Goal: Check status: Check status

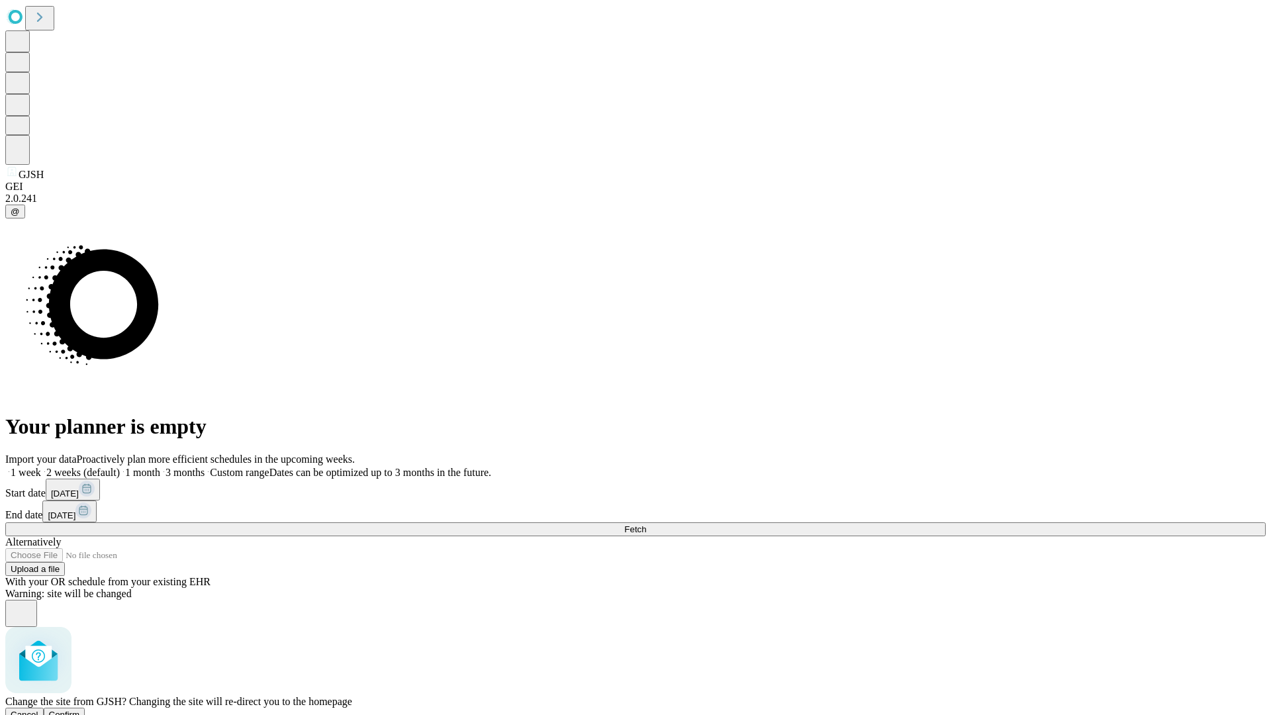
click at [80, 710] on span "Confirm" at bounding box center [64, 715] width 31 height 10
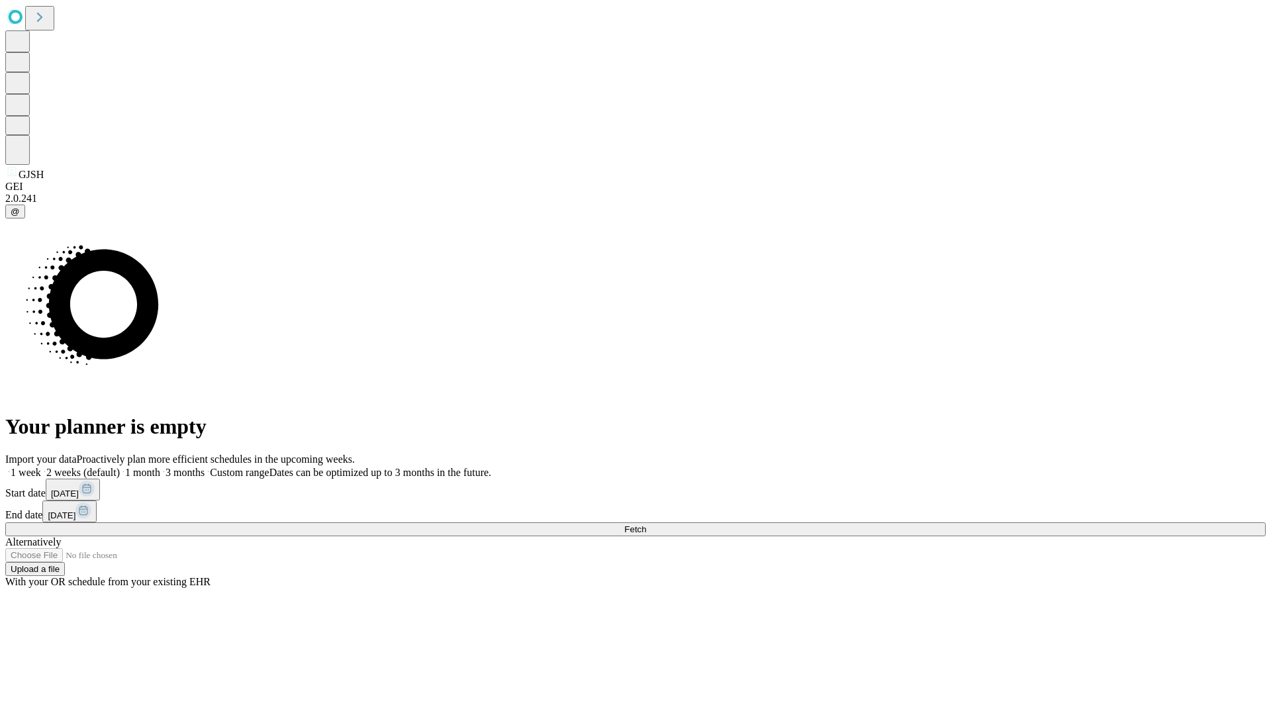
click at [41, 467] on label "1 week" at bounding box center [23, 472] width 36 height 11
click at [646, 524] on span "Fetch" at bounding box center [635, 529] width 22 height 10
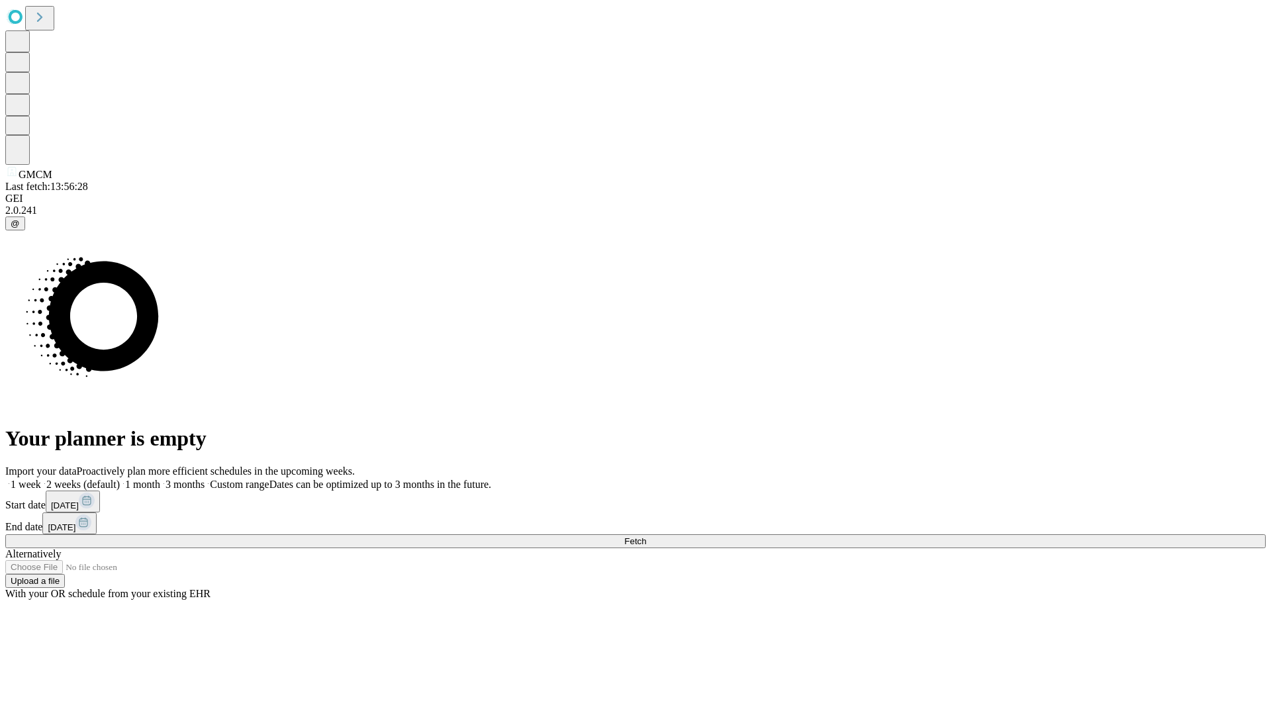
click at [41, 479] on label "1 week" at bounding box center [23, 484] width 36 height 11
click at [646, 536] on span "Fetch" at bounding box center [635, 541] width 22 height 10
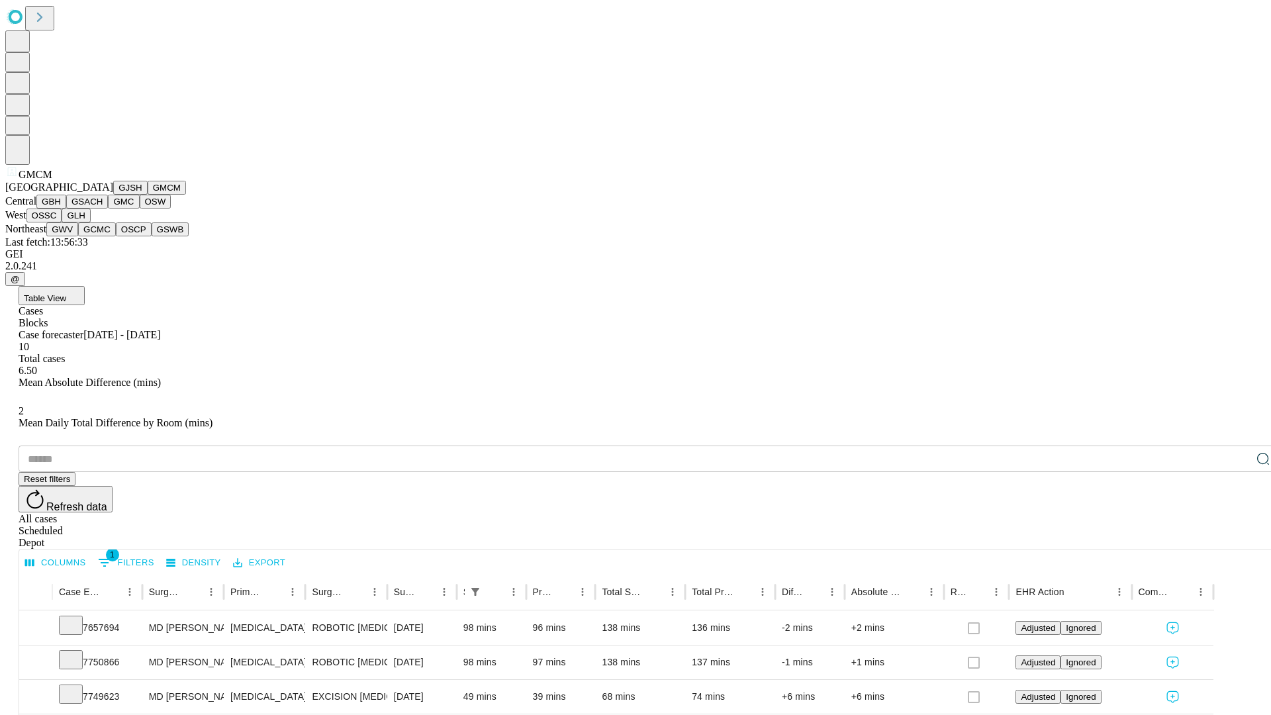
click at [66, 209] on button "GBH" at bounding box center [51, 202] width 30 height 14
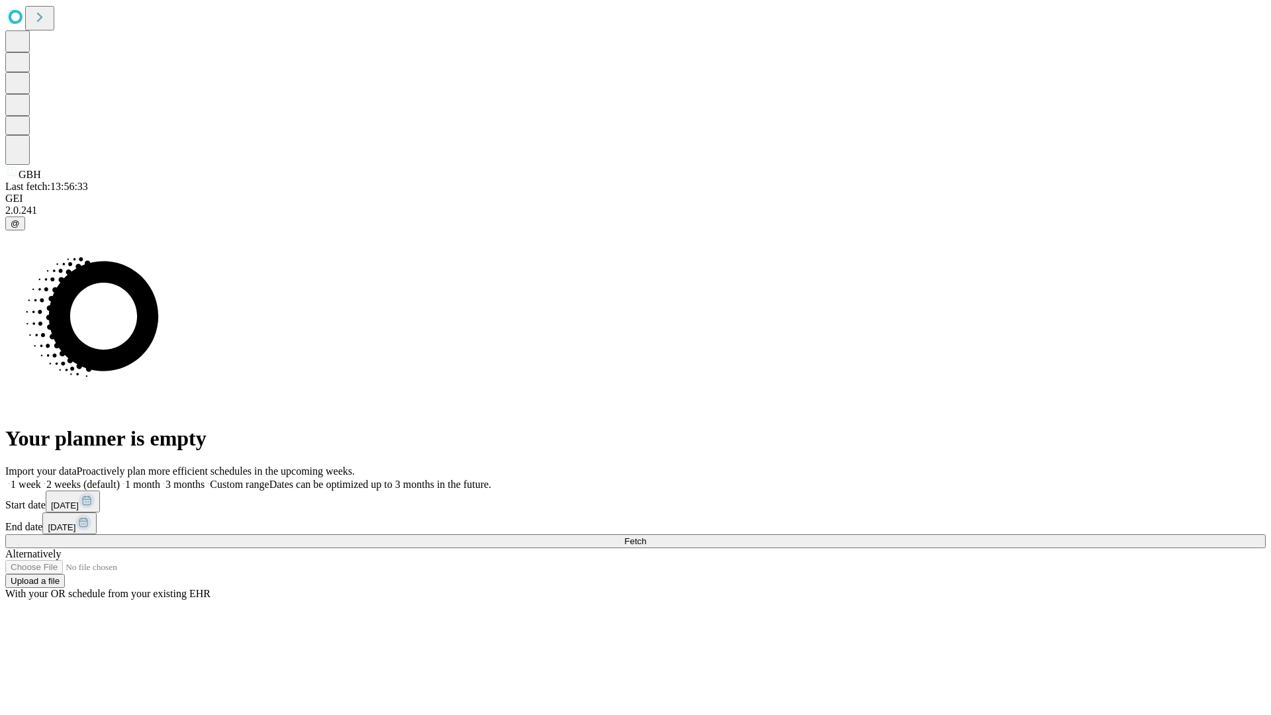
click at [41, 479] on label "1 week" at bounding box center [23, 484] width 36 height 11
click at [646, 536] on span "Fetch" at bounding box center [635, 541] width 22 height 10
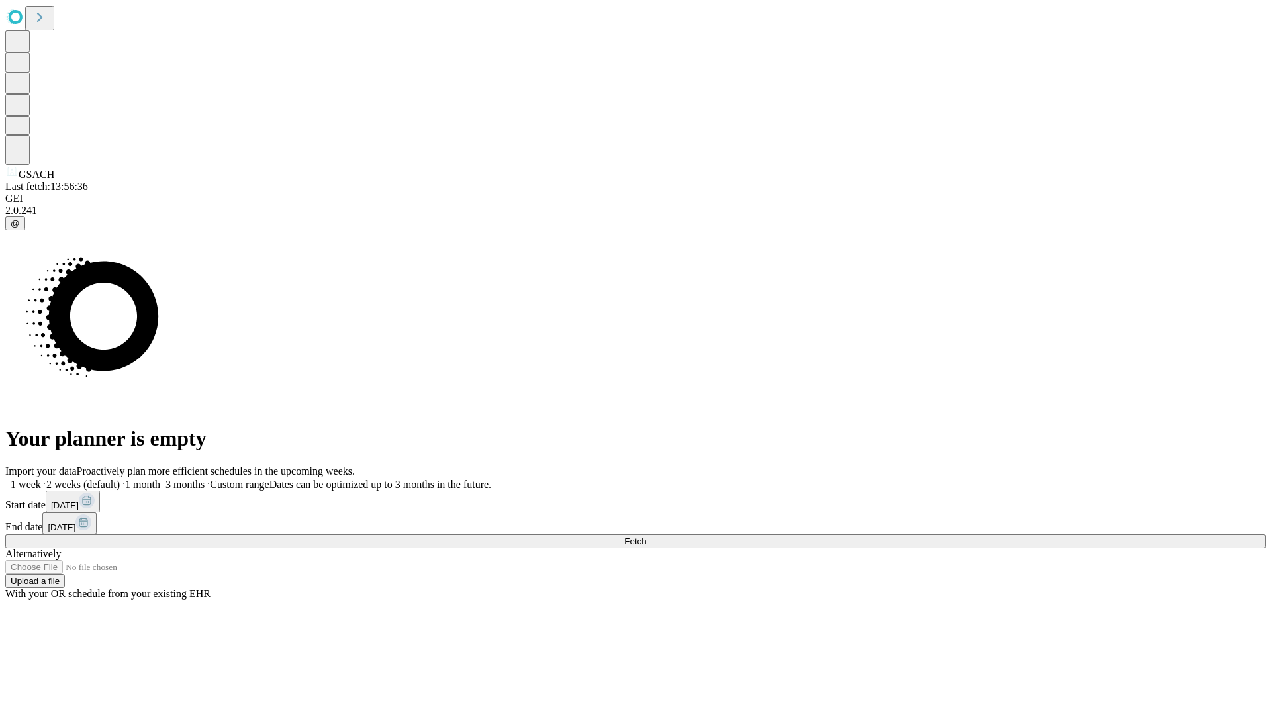
click at [41, 479] on label "1 week" at bounding box center [23, 484] width 36 height 11
click at [646, 536] on span "Fetch" at bounding box center [635, 541] width 22 height 10
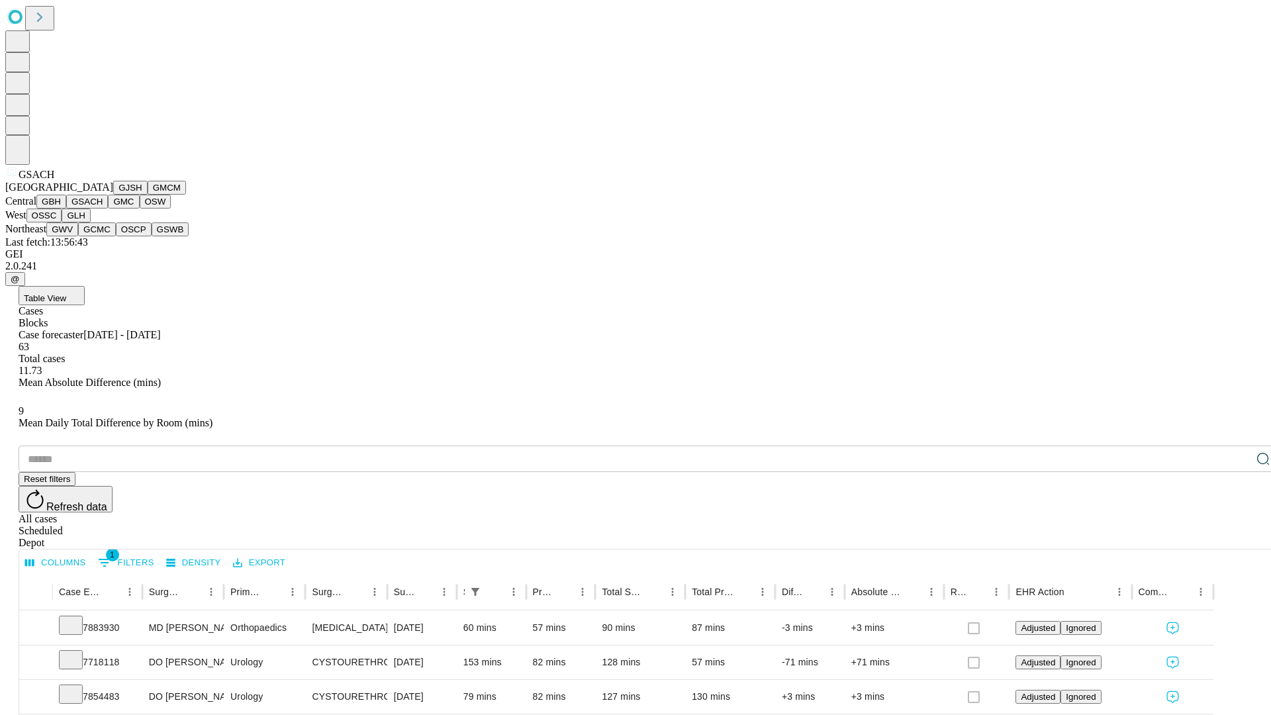
click at [108, 209] on button "GMC" at bounding box center [123, 202] width 31 height 14
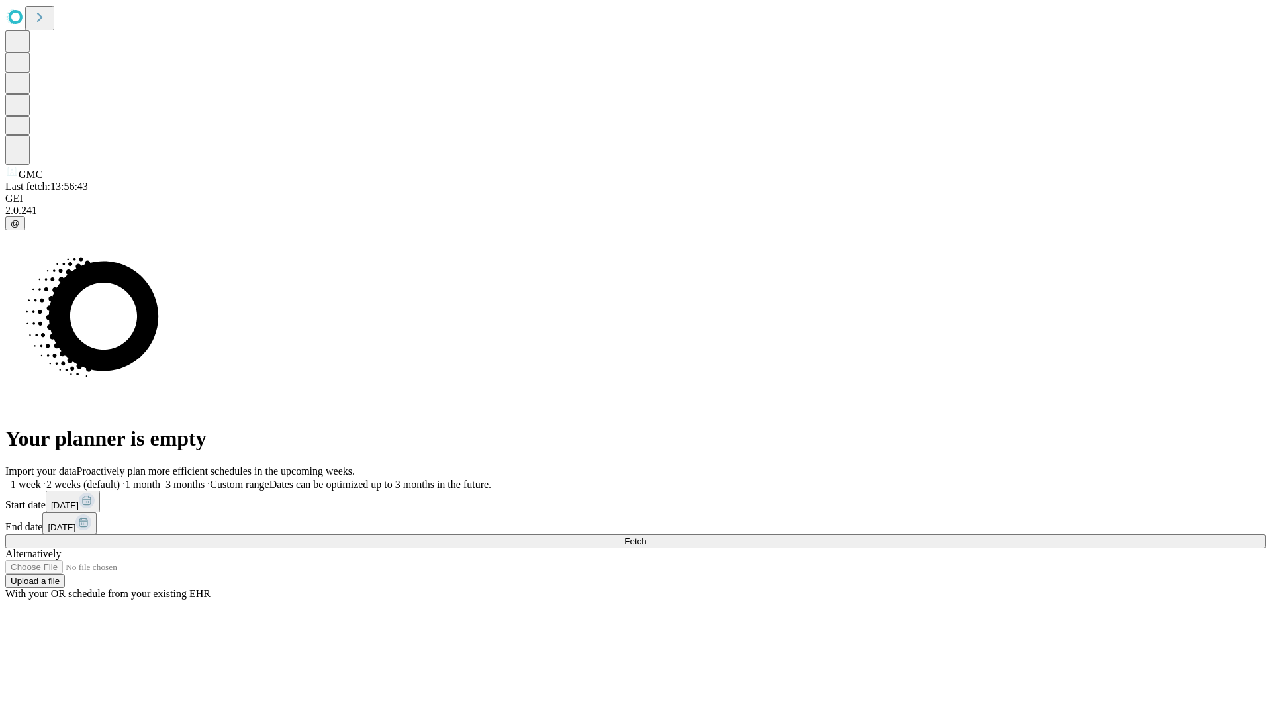
click at [41, 479] on label "1 week" at bounding box center [23, 484] width 36 height 11
click at [646, 536] on span "Fetch" at bounding box center [635, 541] width 22 height 10
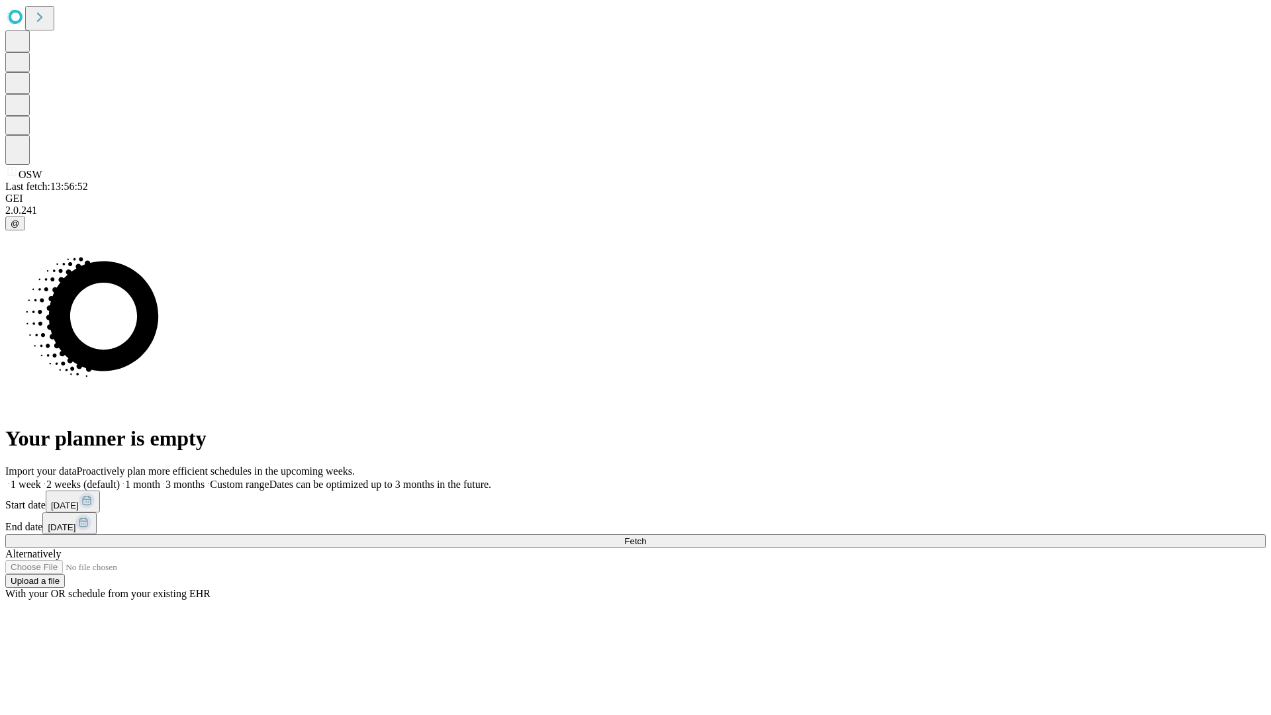
click at [646, 536] on span "Fetch" at bounding box center [635, 541] width 22 height 10
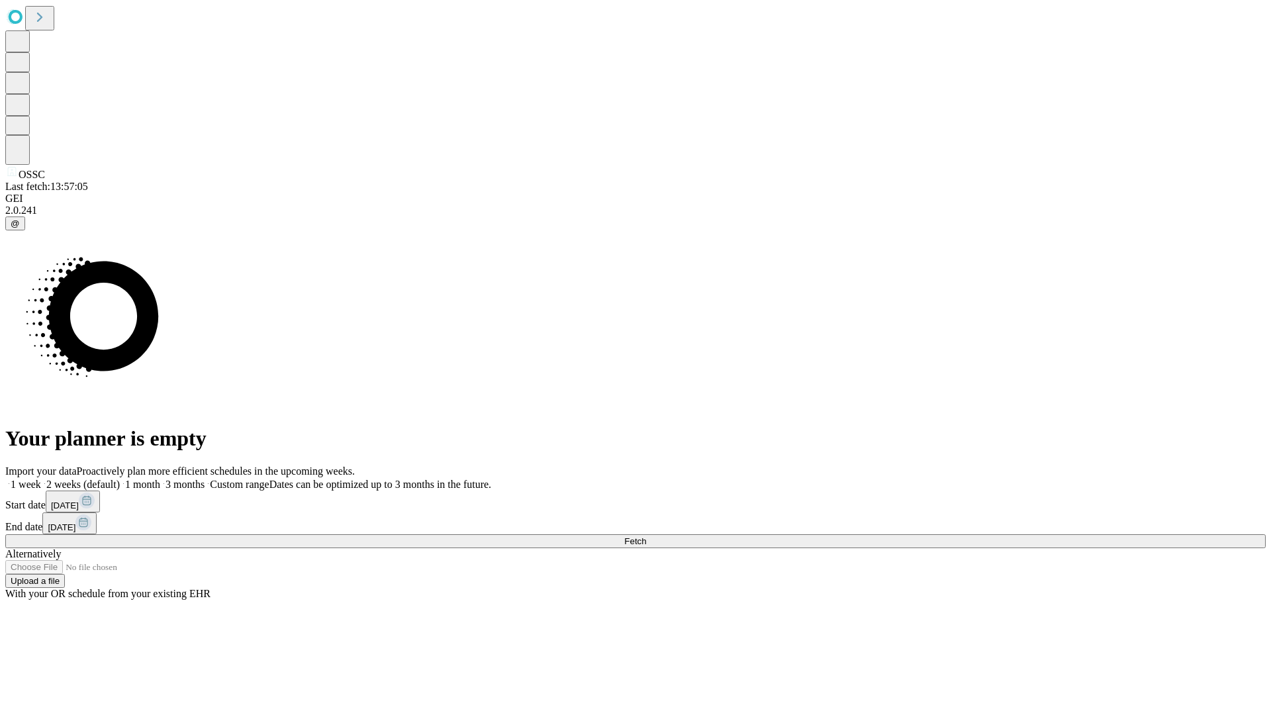
click at [41, 479] on label "1 week" at bounding box center [23, 484] width 36 height 11
click at [646, 536] on span "Fetch" at bounding box center [635, 541] width 22 height 10
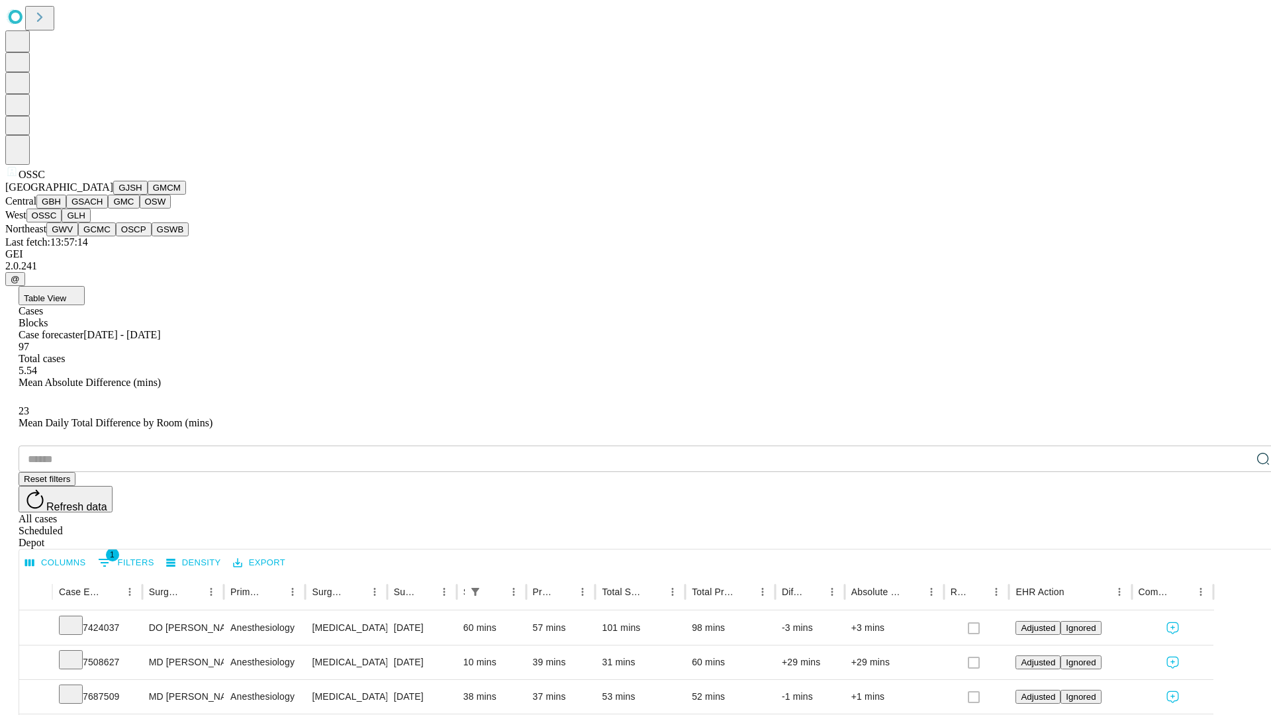
click at [90, 222] on button "GLH" at bounding box center [76, 216] width 28 height 14
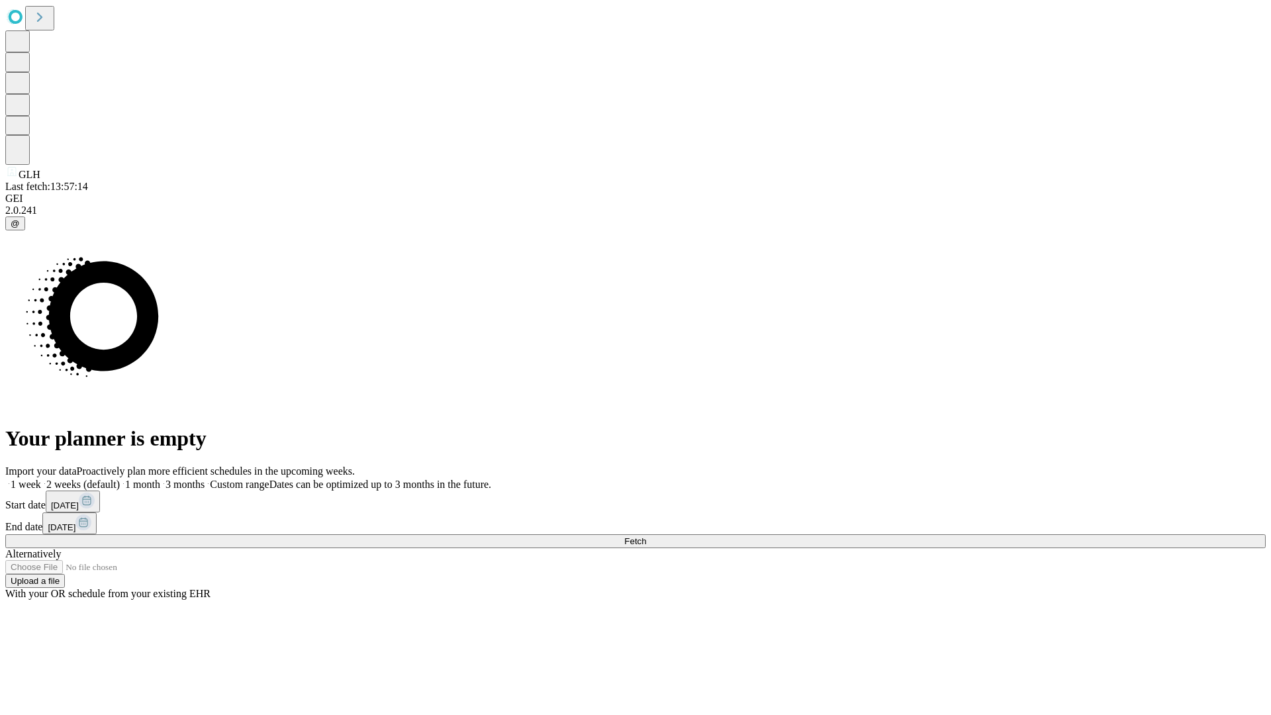
click at [41, 479] on label "1 week" at bounding box center [23, 484] width 36 height 11
click at [646, 536] on span "Fetch" at bounding box center [635, 541] width 22 height 10
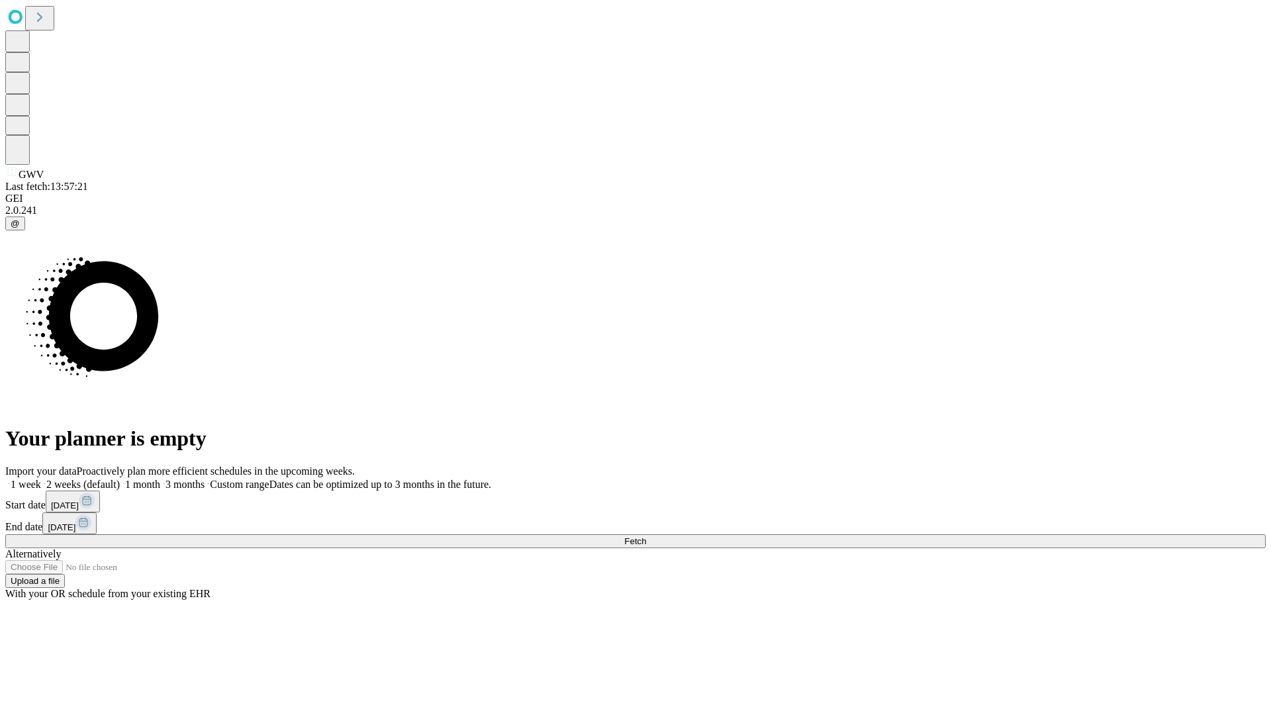
click at [41, 479] on label "1 week" at bounding box center [23, 484] width 36 height 11
click at [646, 536] on span "Fetch" at bounding box center [635, 541] width 22 height 10
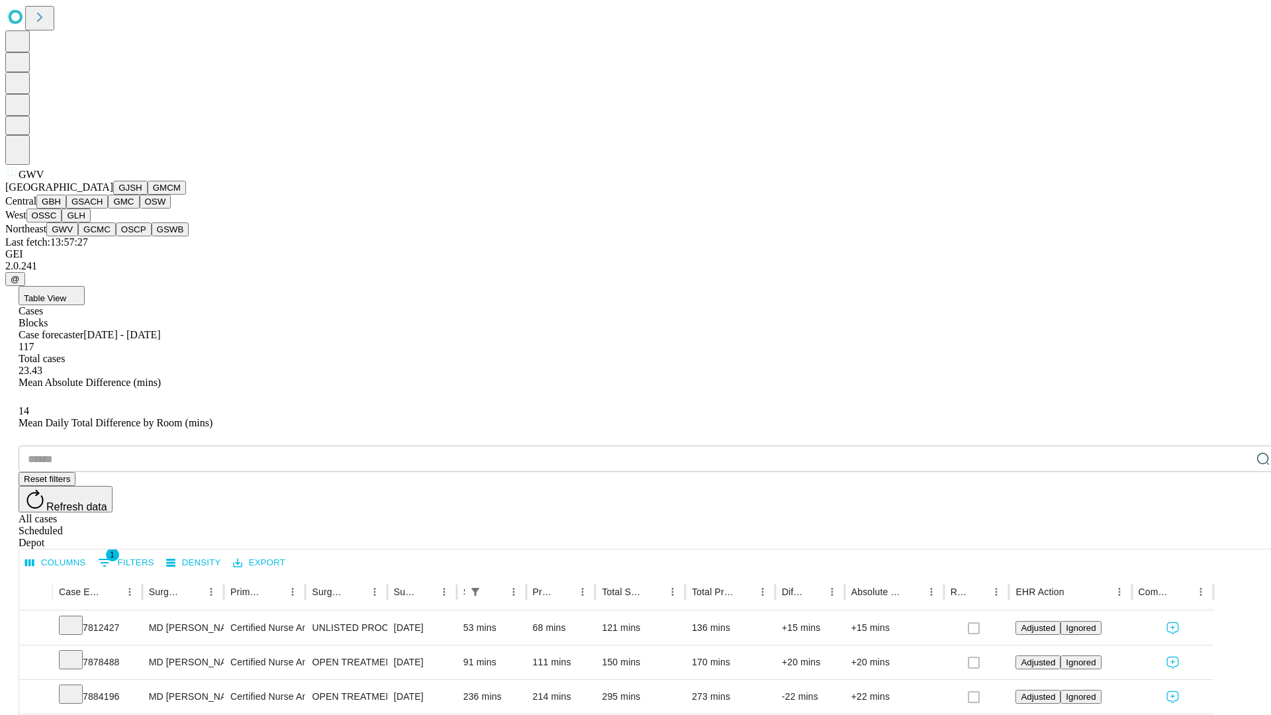
click at [103, 236] on button "GCMC" at bounding box center [97, 229] width 38 height 14
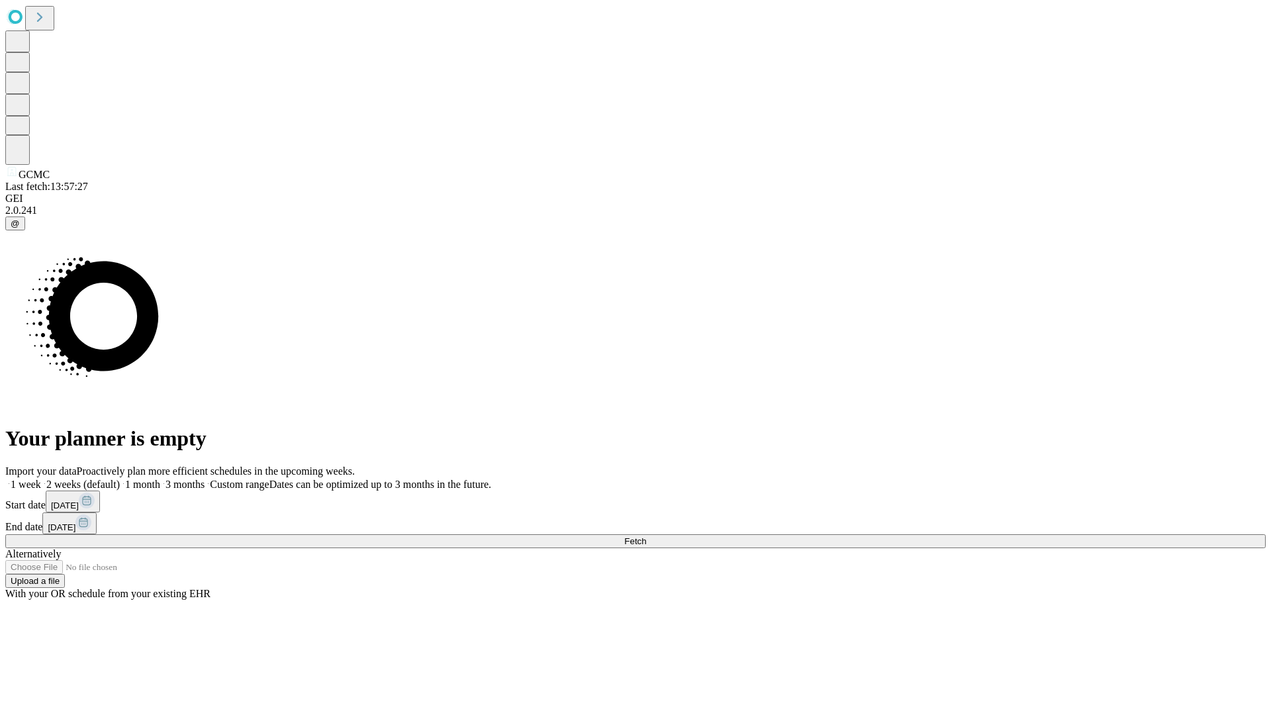
click at [41, 479] on label "1 week" at bounding box center [23, 484] width 36 height 11
click at [646, 536] on span "Fetch" at bounding box center [635, 541] width 22 height 10
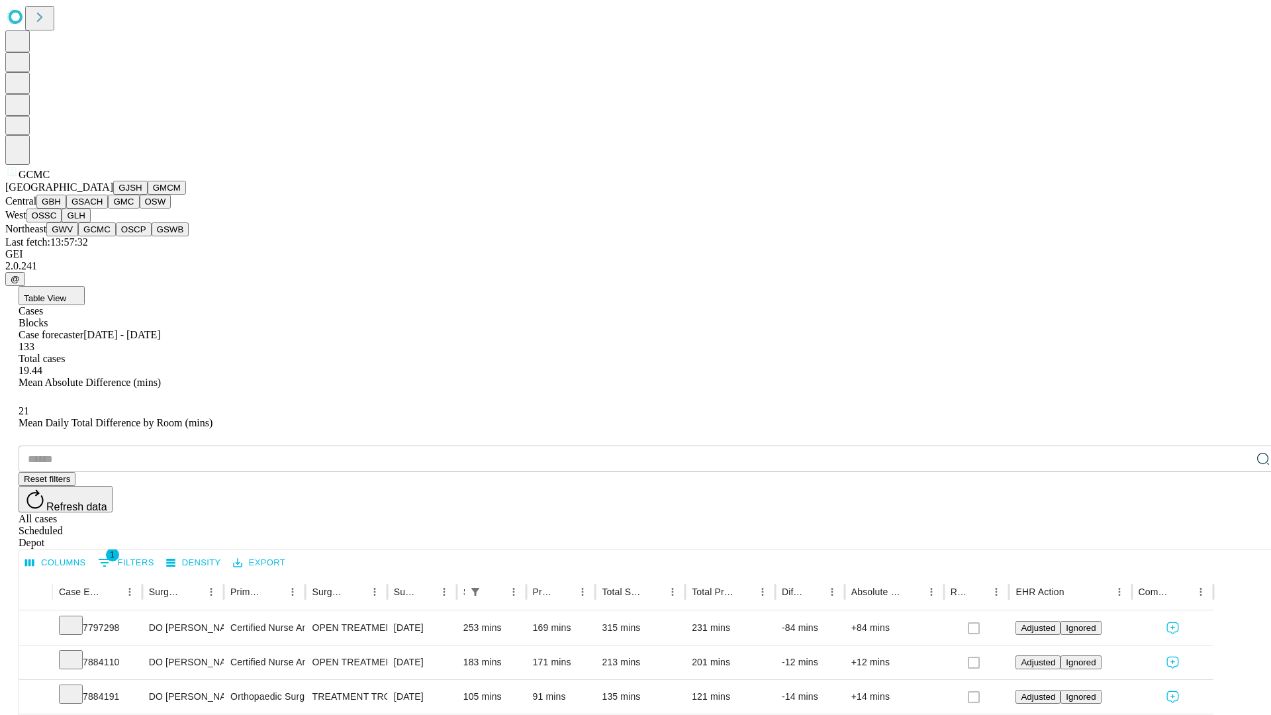
click at [116, 236] on button "OSCP" at bounding box center [134, 229] width 36 height 14
